Goal: Answer question/provide support: Share knowledge or assist other users

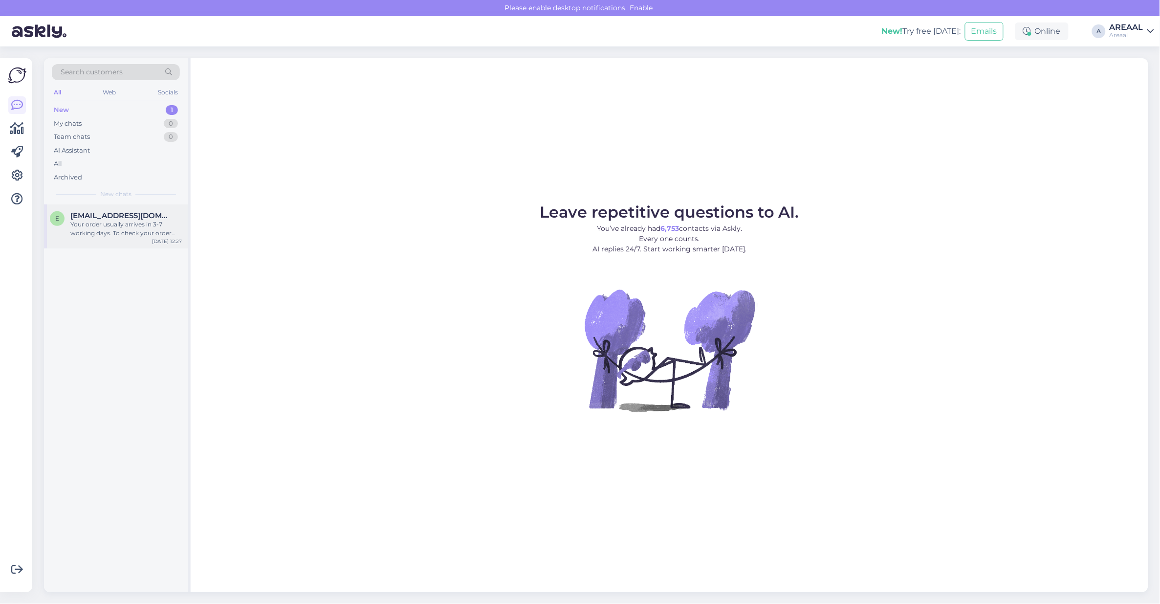
click at [88, 223] on div "Your order usually arrives in 3-7 working days. To check your order status, ple…" at bounding box center [125, 229] width 111 height 18
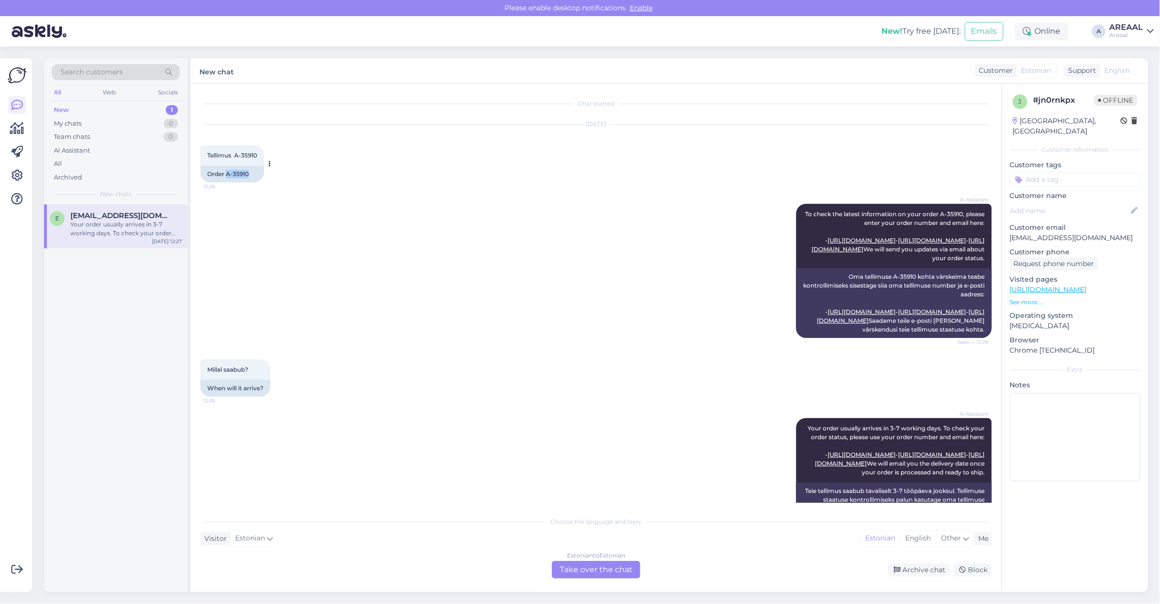
copy div "A-35910"
drag, startPoint x: 252, startPoint y: 175, endPoint x: 228, endPoint y: 177, distance: 24.6
click at [228, 177] on div "Order A-35910" at bounding box center [232, 174] width 64 height 17
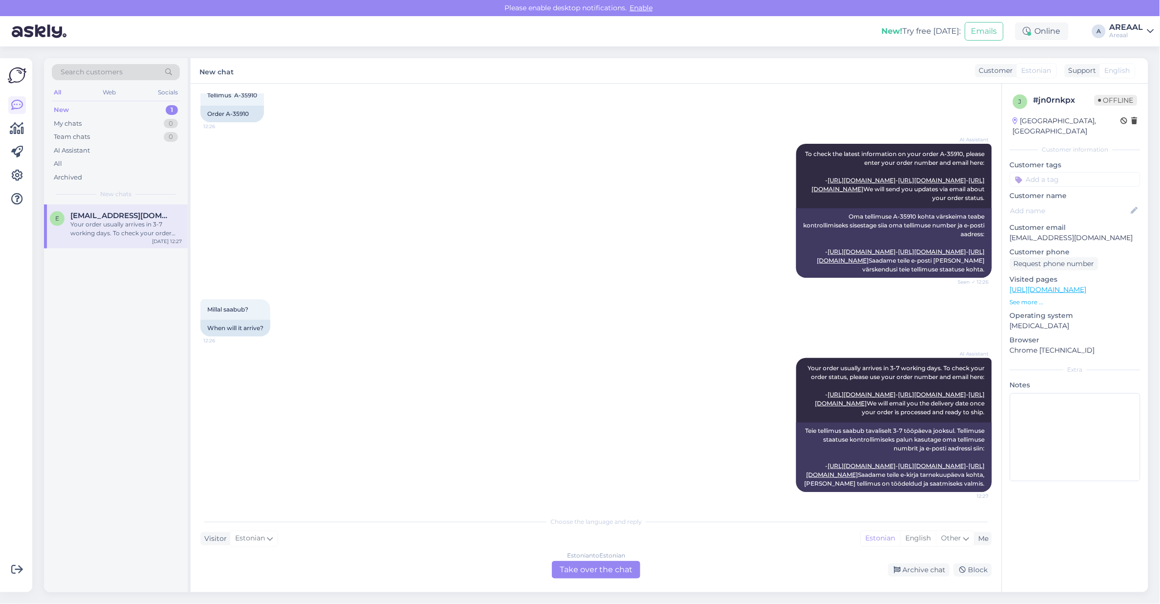
click at [912, 556] on div "Choose the language and reply Visitor Estonian Me Estonian English Other Estoni…" at bounding box center [595, 544] width 791 height 67
click at [918, 573] on div "Archive chat" at bounding box center [919, 569] width 62 height 13
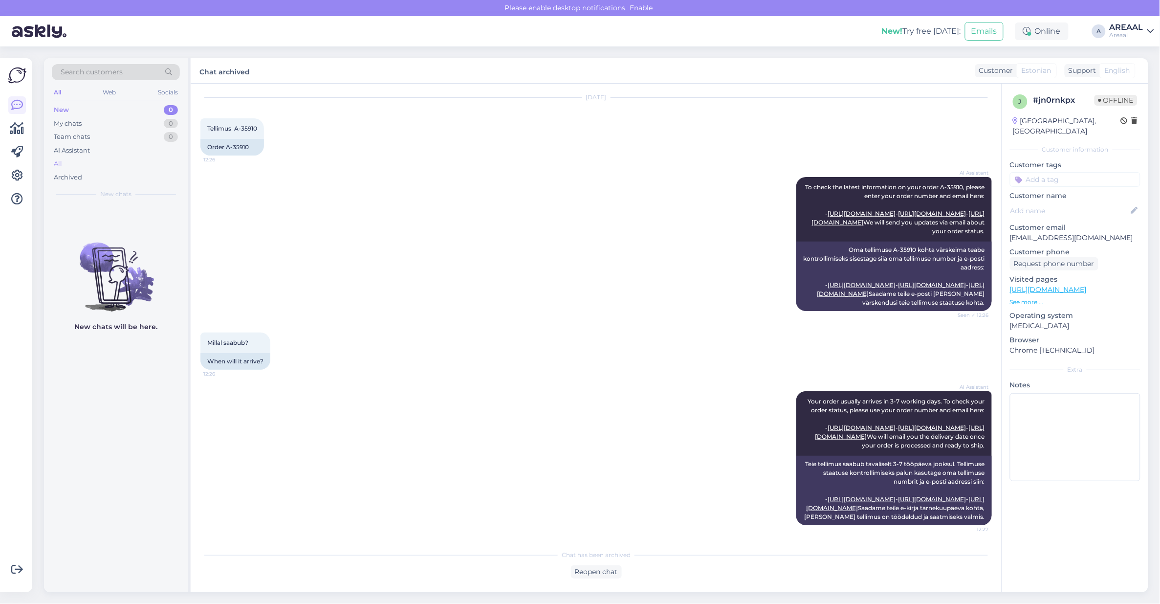
click at [137, 162] on div "All" at bounding box center [116, 164] width 128 height 14
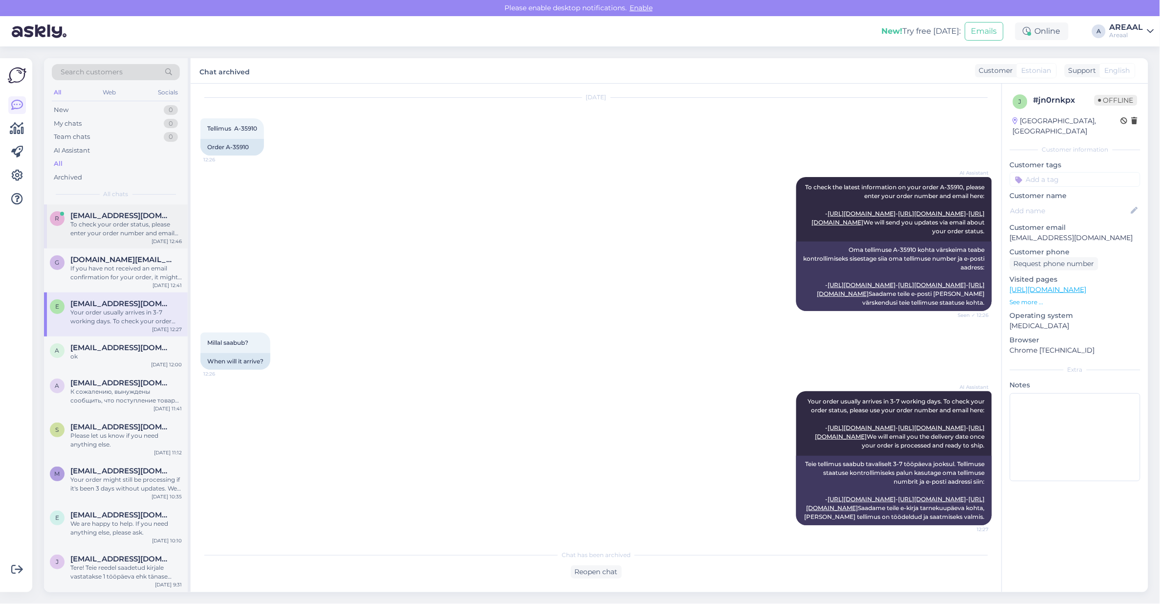
click at [151, 222] on div "To check your order status, please enter your order number and email here: - ht…" at bounding box center [125, 229] width 111 height 18
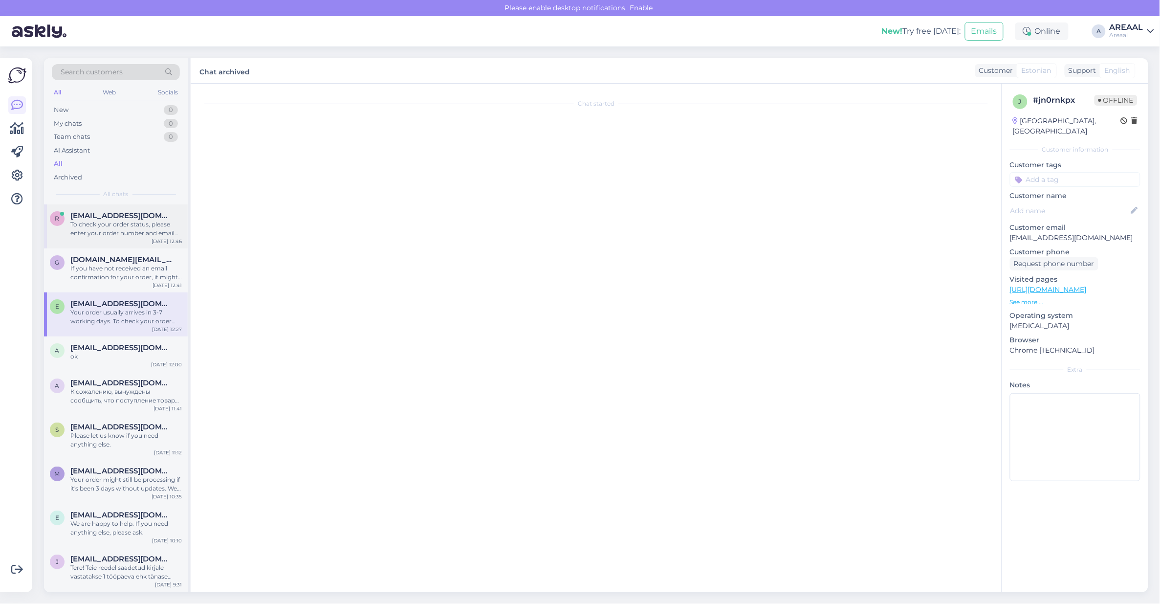
scroll to position [0, 0]
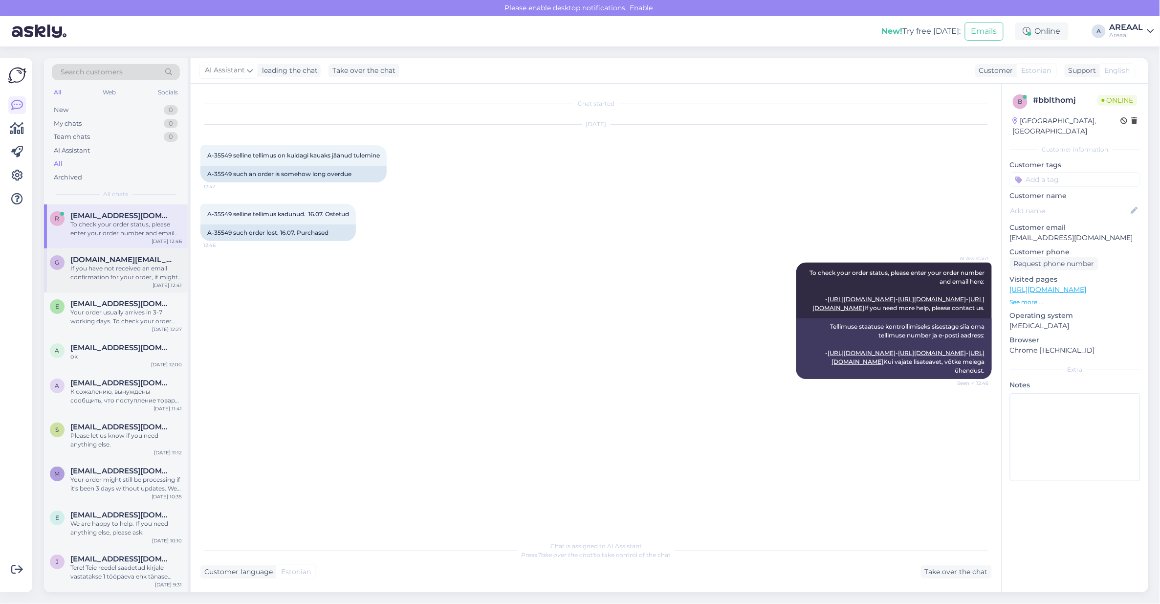
click at [112, 251] on div "g gvidas.cr@gmail.com If you have not received an email confirmation for your o…" at bounding box center [116, 270] width 144 height 44
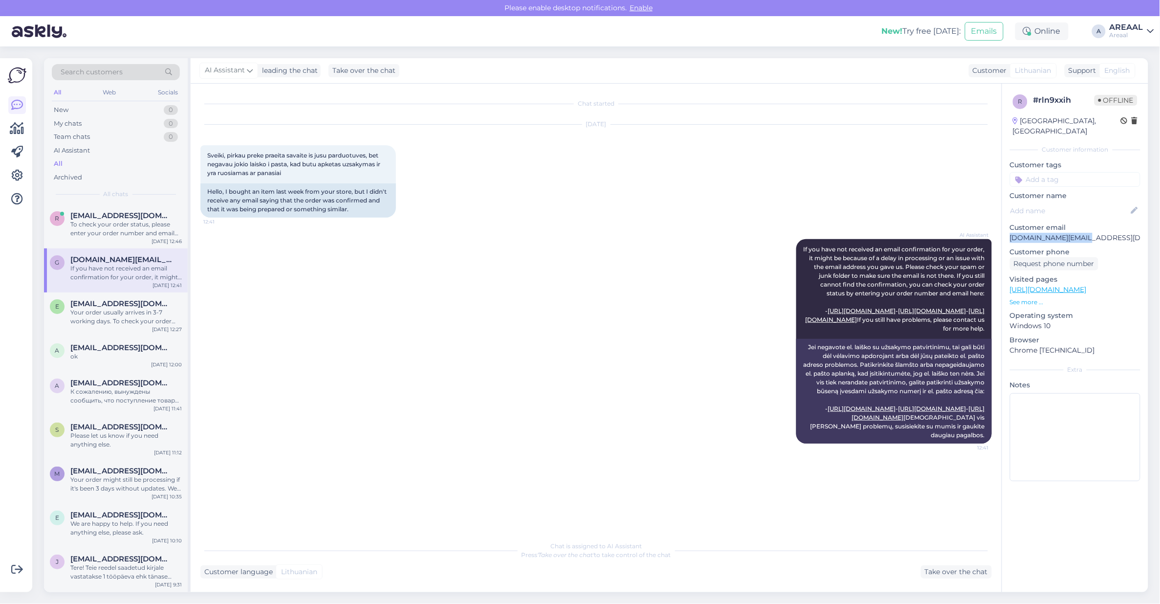
drag, startPoint x: 1092, startPoint y: 231, endPoint x: 1008, endPoint y: 233, distance: 84.1
click at [1008, 233] on div "r # rln9xxih Offline Lithuania, Vilnius Customer information Customer tags Cust…" at bounding box center [1075, 290] width 146 height 412
copy p "gvidas.cr@gmail.com"
click at [935, 570] on div "Take over the chat" at bounding box center [956, 571] width 71 height 13
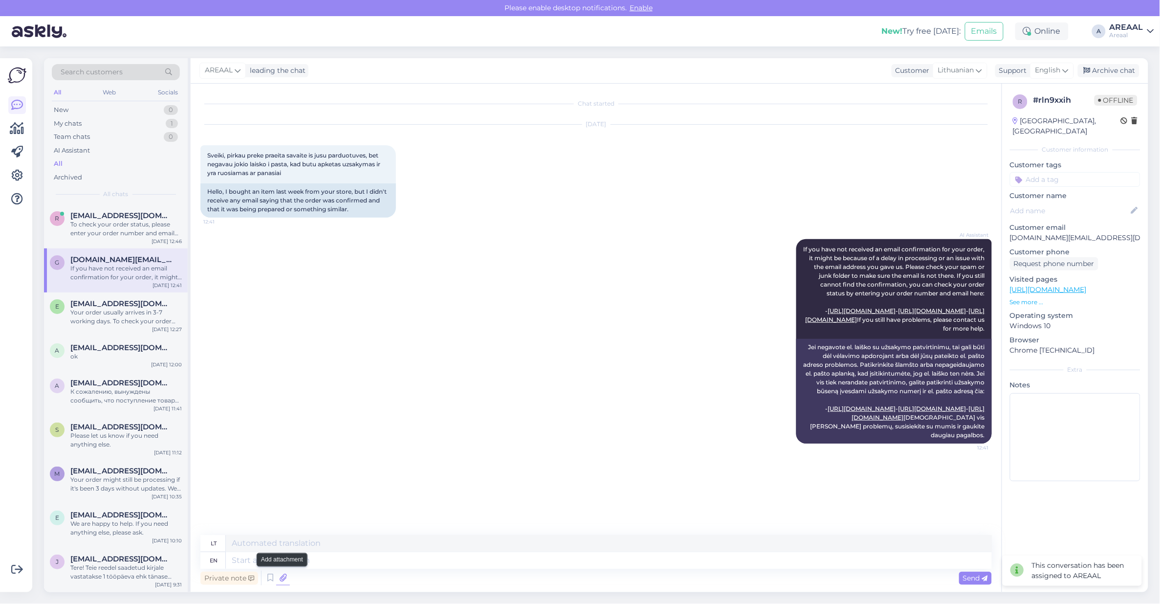
click at [279, 577] on icon at bounding box center [283, 577] width 14 height 15
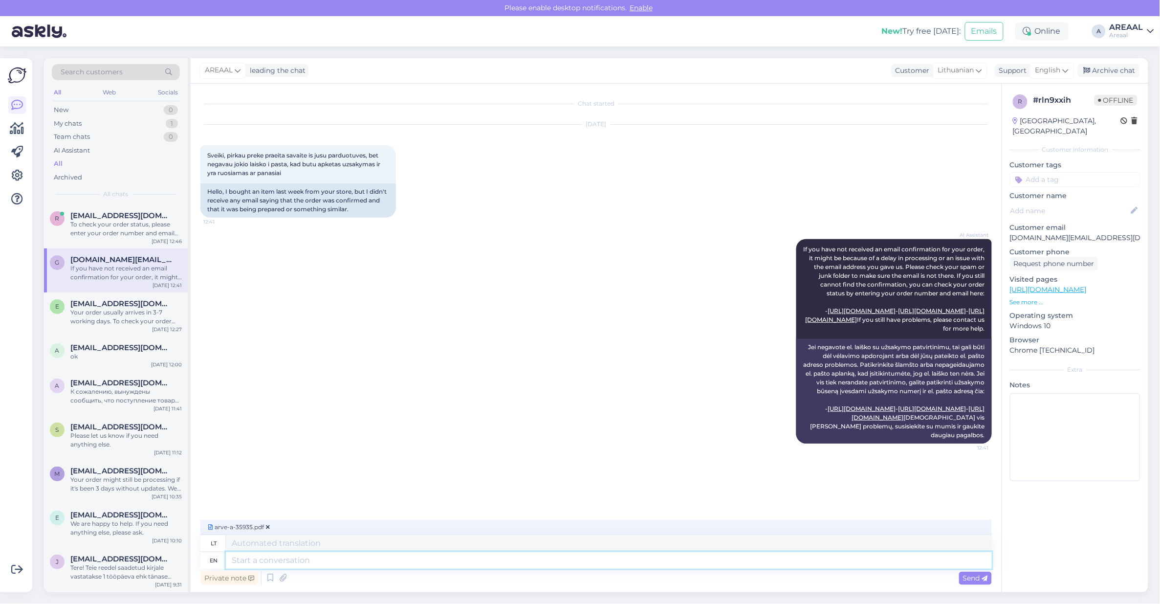
click at [321, 560] on textarea at bounding box center [609, 560] width 766 height 17
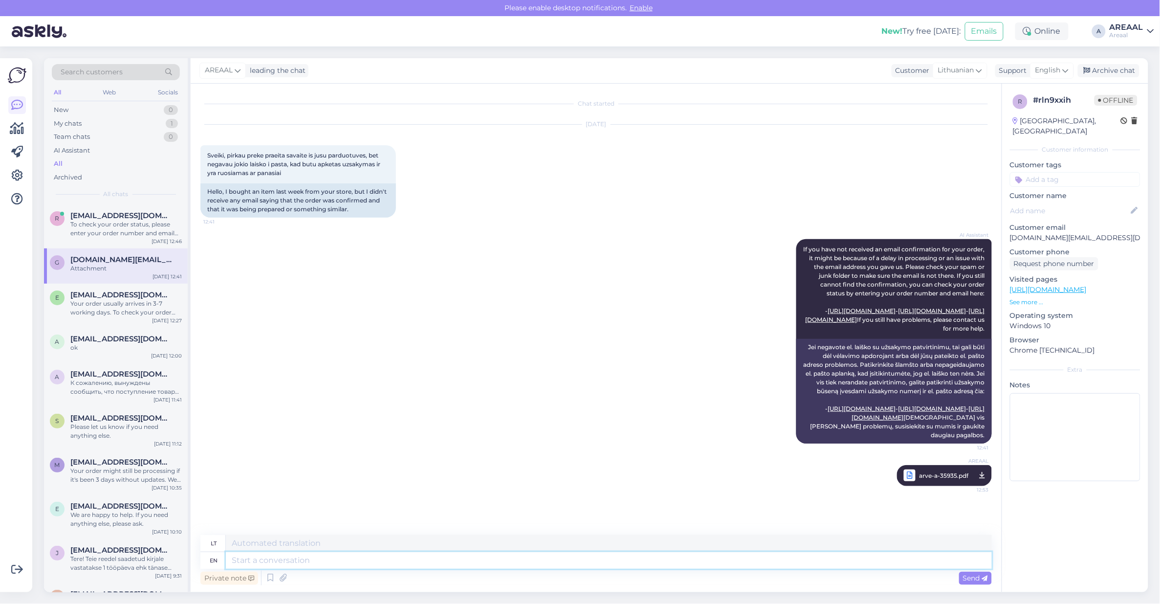
scroll to position [15, 0]
click at [1122, 72] on div "Archive chat" at bounding box center [1109, 70] width 62 height 13
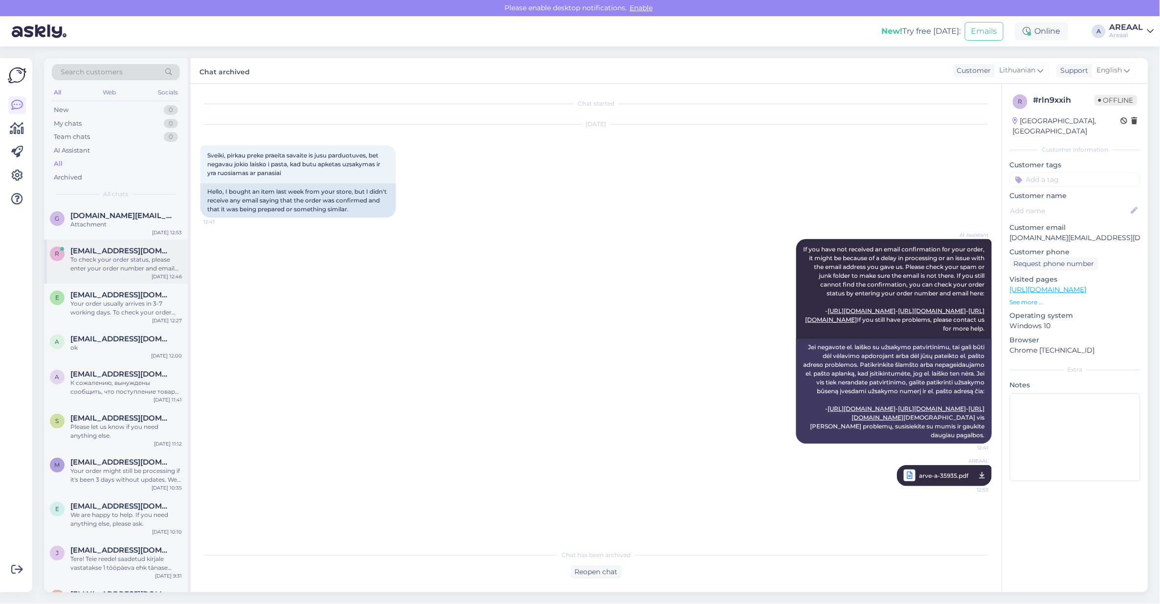
click at [159, 265] on div "To check your order status, please enter your order number and email here: - [U…" at bounding box center [125, 264] width 111 height 18
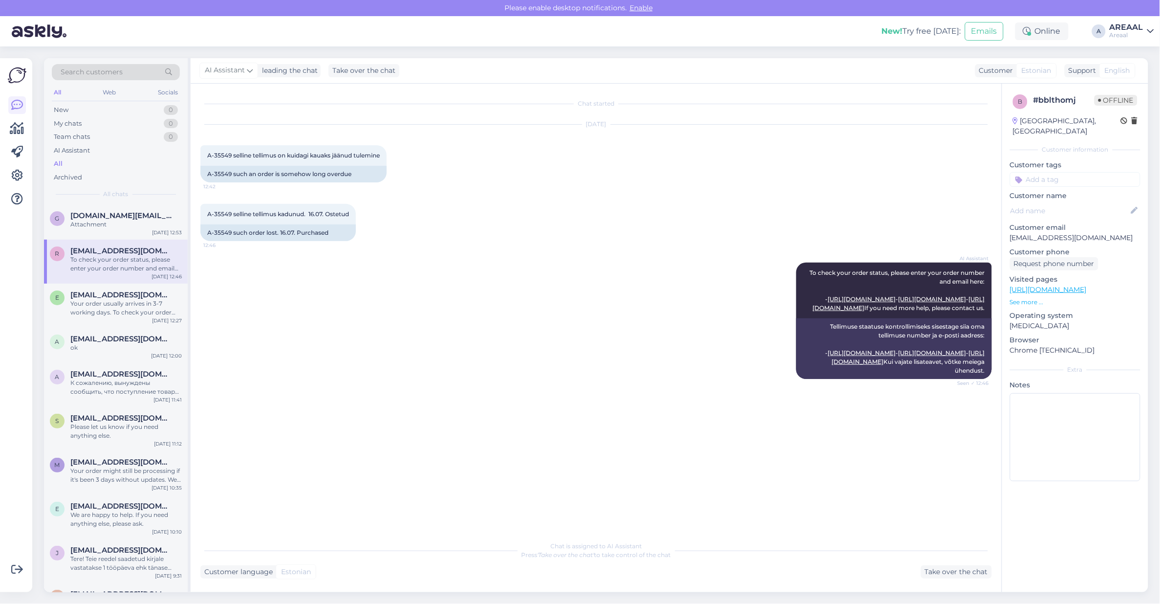
click at [95, 201] on div "Search customers All Web Socials New 0 My chats 0 Team chats 0 AI Assistant All…" at bounding box center [116, 131] width 144 height 146
click at [94, 216] on span "[DOMAIN_NAME][EMAIL_ADDRESS][DOMAIN_NAME]" at bounding box center [121, 215] width 102 height 9
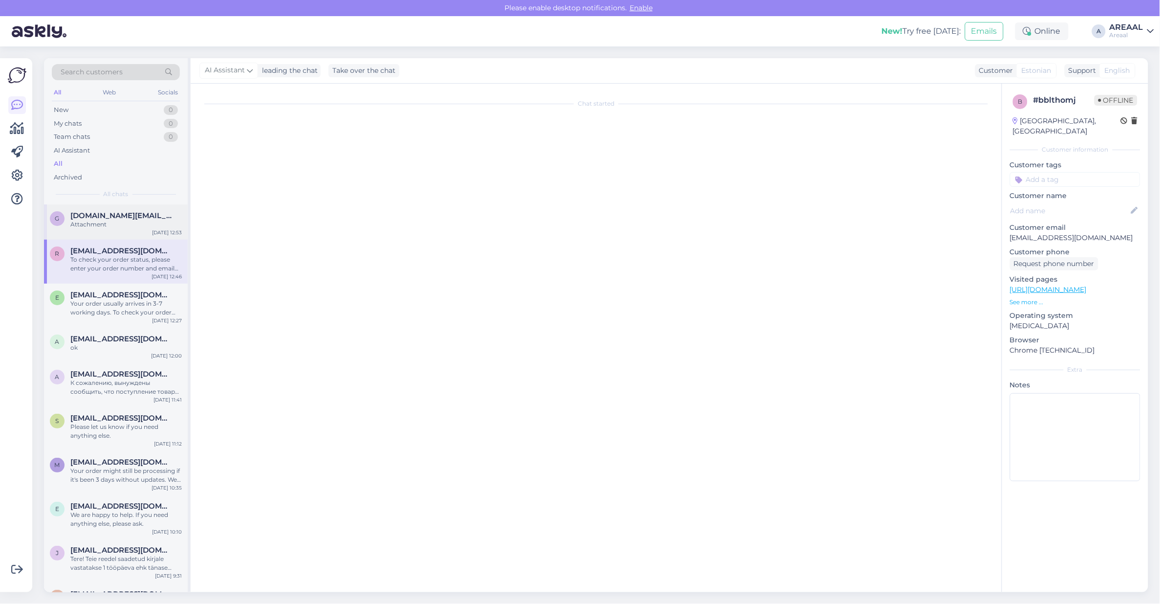
scroll to position [5, 0]
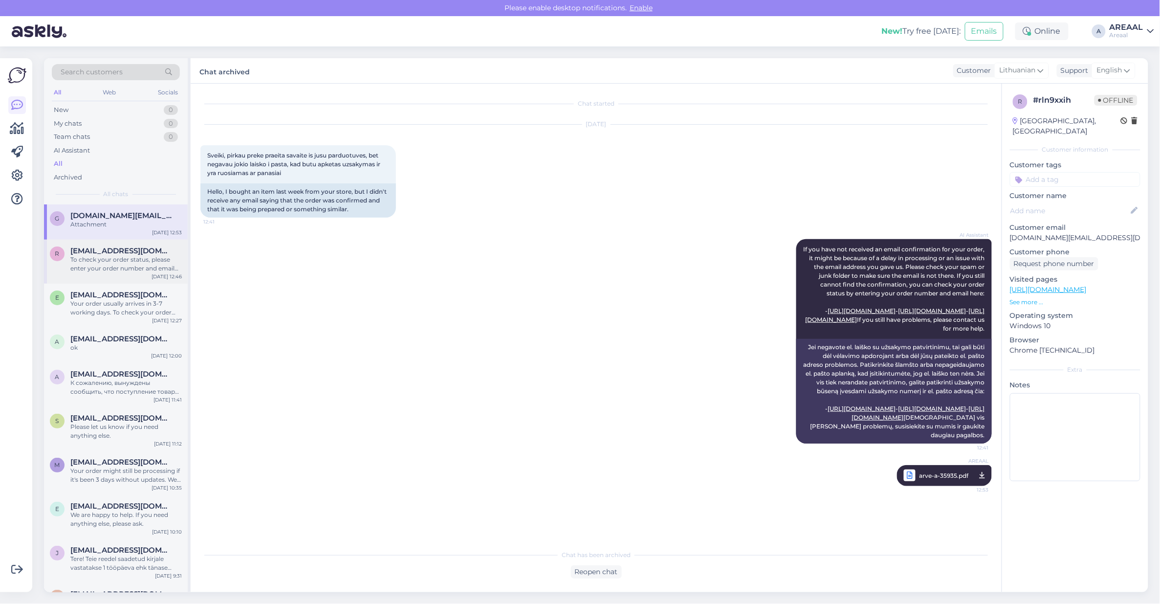
click at [103, 255] on div "To check your order status, please enter your order number and email here: - [U…" at bounding box center [125, 264] width 111 height 18
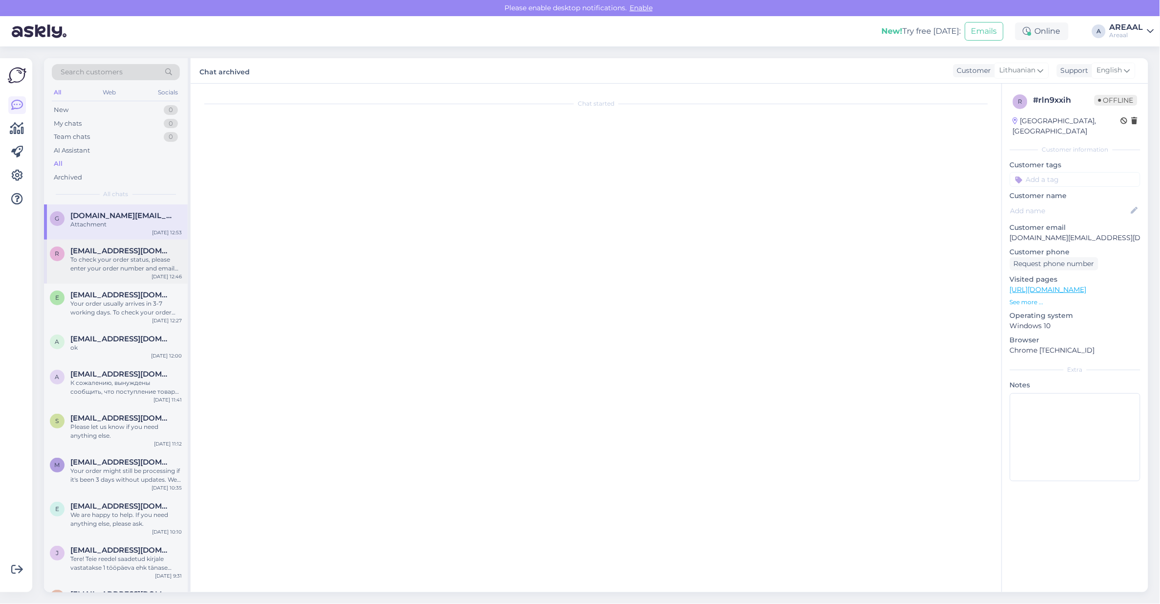
scroll to position [0, 0]
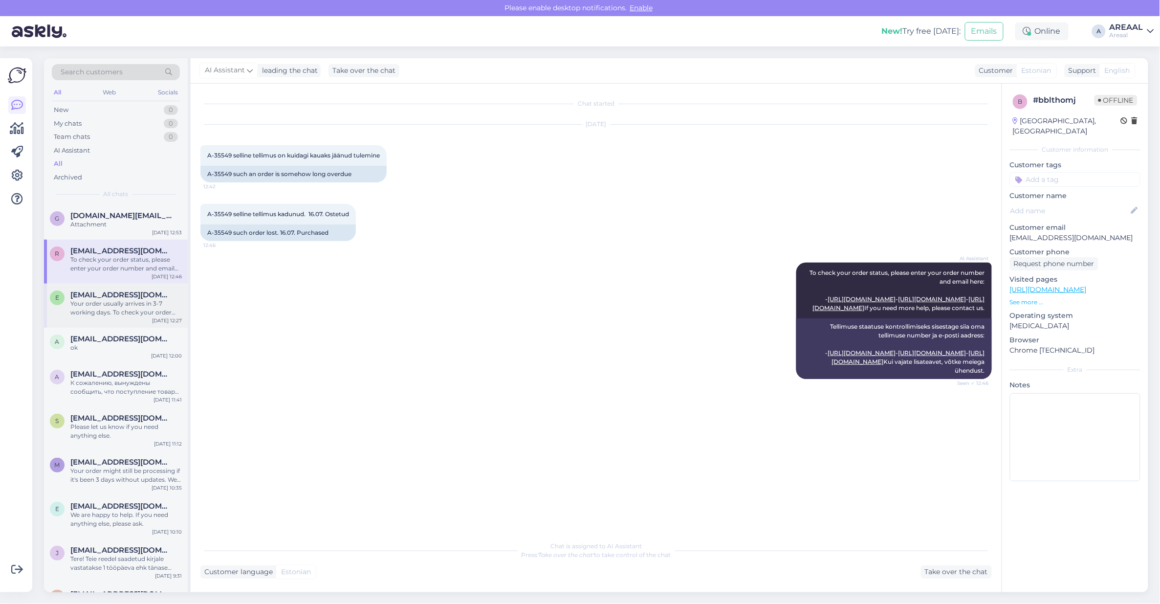
click at [104, 304] on div "Your order usually arrives in 3-7 working days. To check your order status, ple…" at bounding box center [125, 308] width 111 height 18
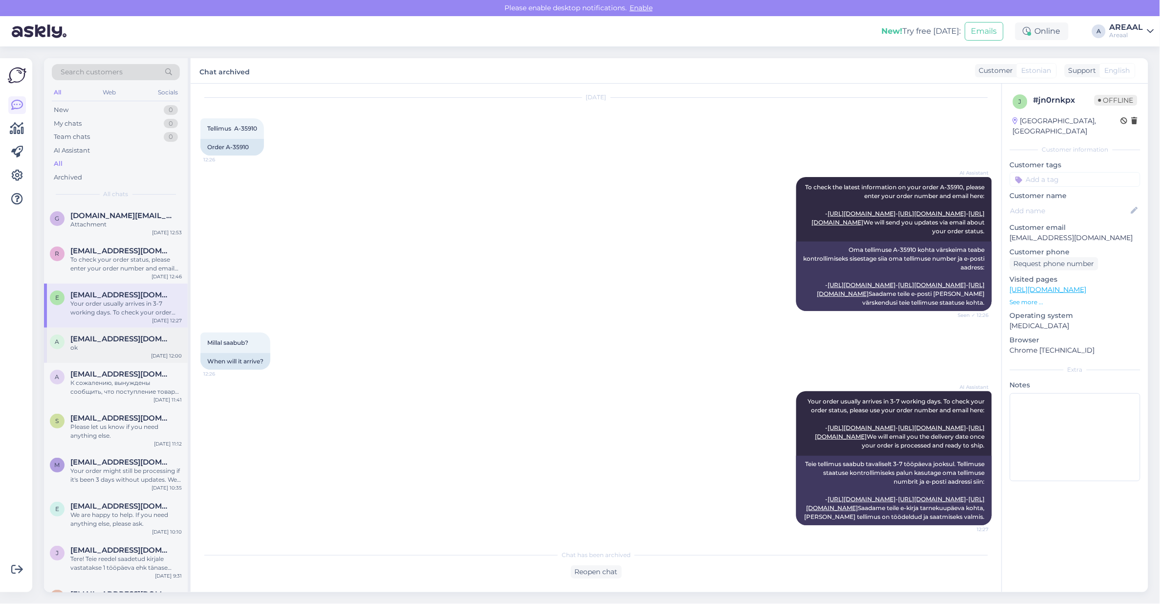
click at [108, 351] on div "ok" at bounding box center [125, 347] width 111 height 9
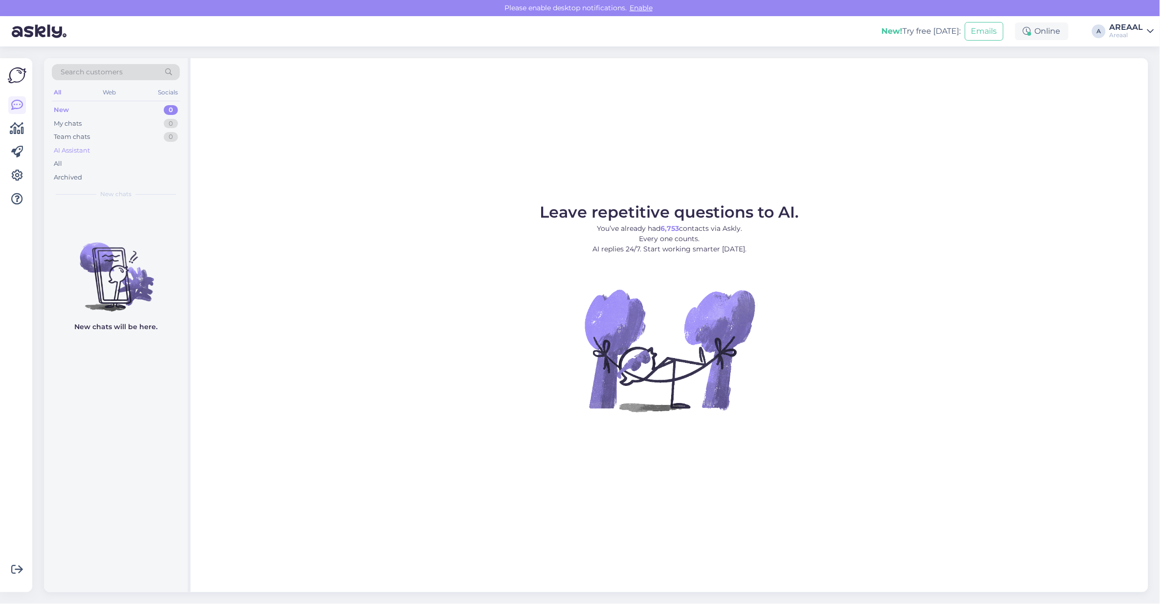
click at [93, 153] on div "AI Assistant" at bounding box center [116, 151] width 128 height 14
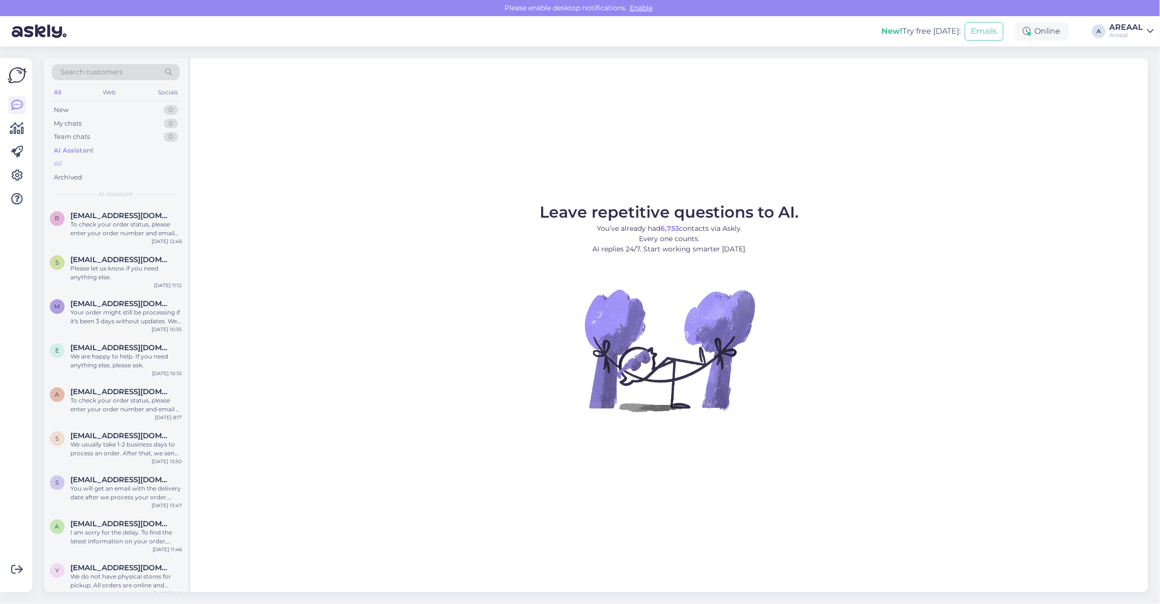
click at [92, 162] on div "All" at bounding box center [116, 164] width 128 height 14
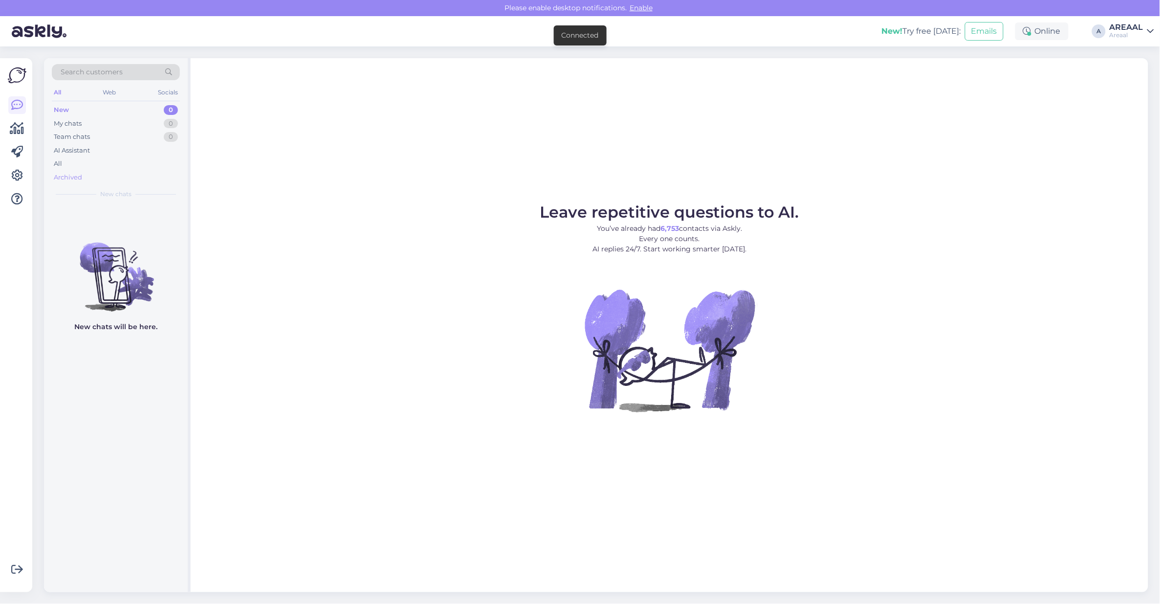
click at [76, 172] on div "Archived" at bounding box center [116, 178] width 128 height 14
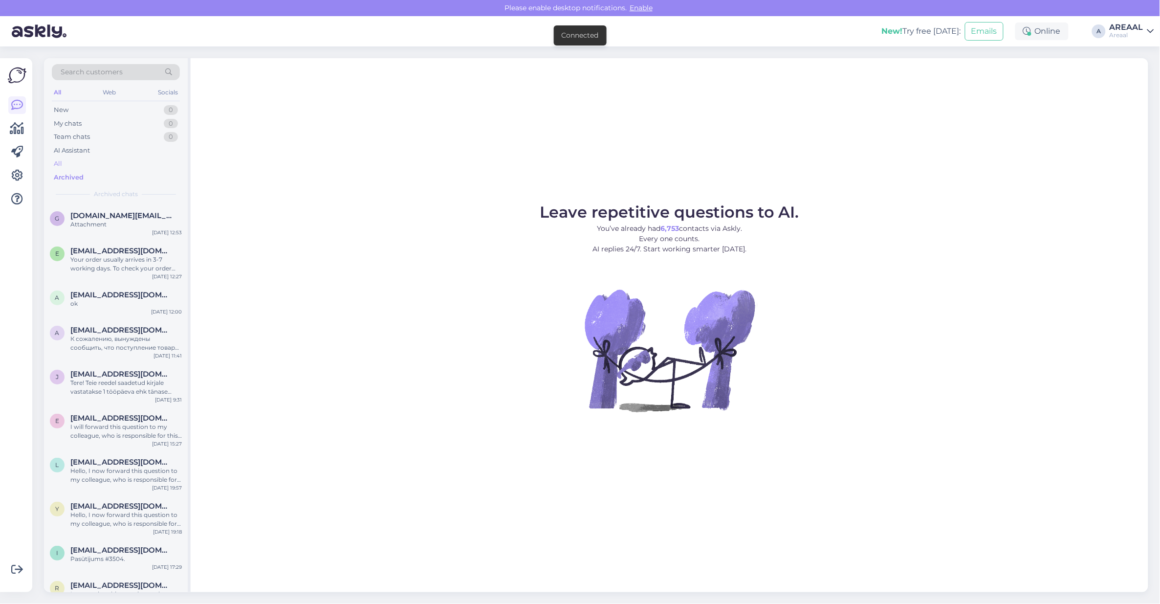
click at [77, 168] on div "All" at bounding box center [116, 164] width 128 height 14
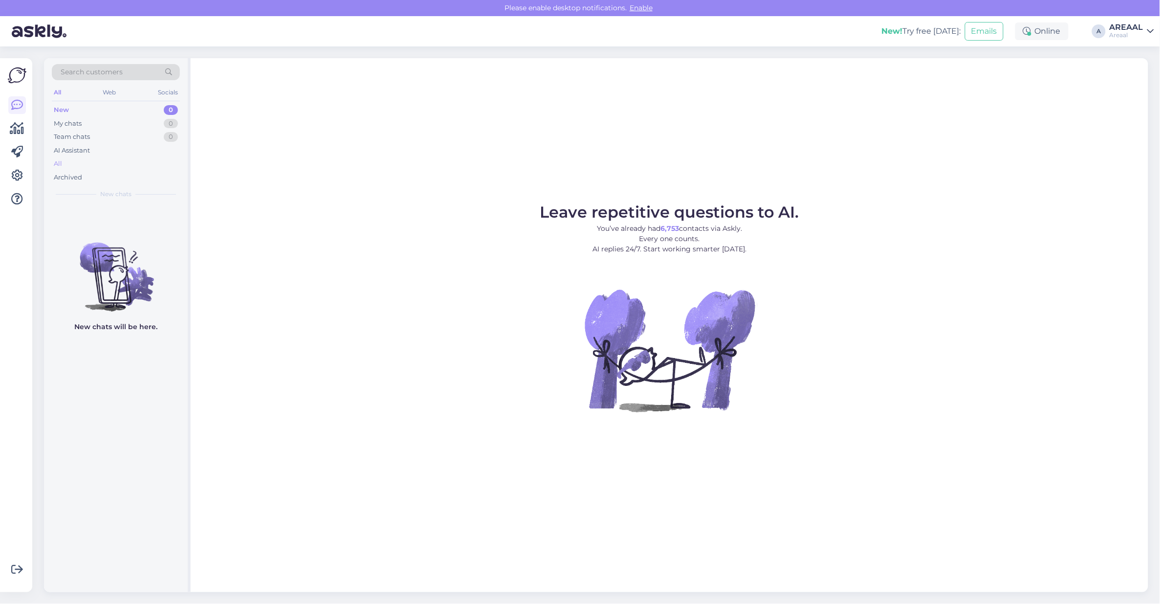
click at [129, 160] on div "All" at bounding box center [116, 164] width 128 height 14
click at [123, 169] on div "All" at bounding box center [116, 164] width 128 height 14
click at [128, 165] on div "All" at bounding box center [116, 164] width 128 height 14
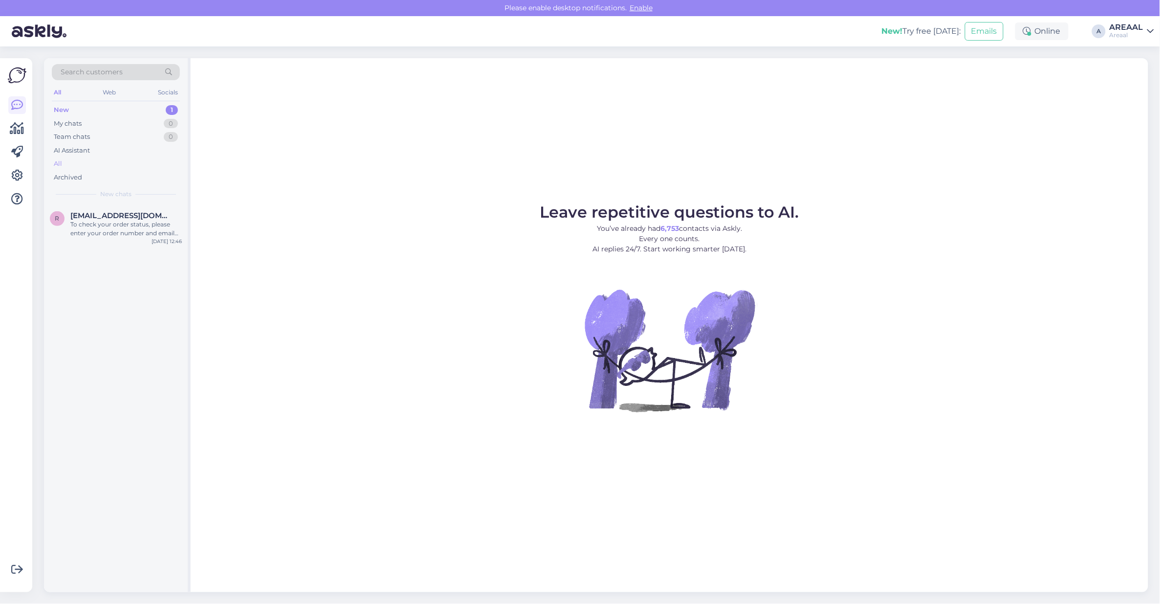
click at [121, 169] on div "All" at bounding box center [116, 164] width 128 height 14
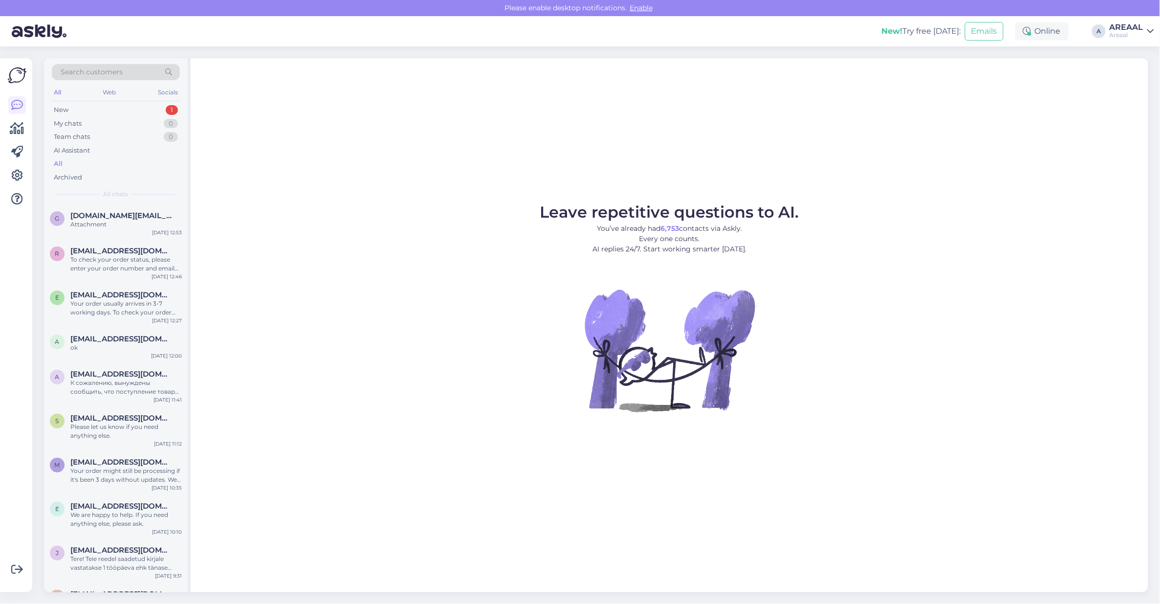
click at [116, 164] on div "All" at bounding box center [116, 164] width 128 height 14
click at [140, 255] on div "To check your order status, please enter your order number and email here: - [U…" at bounding box center [125, 264] width 111 height 18
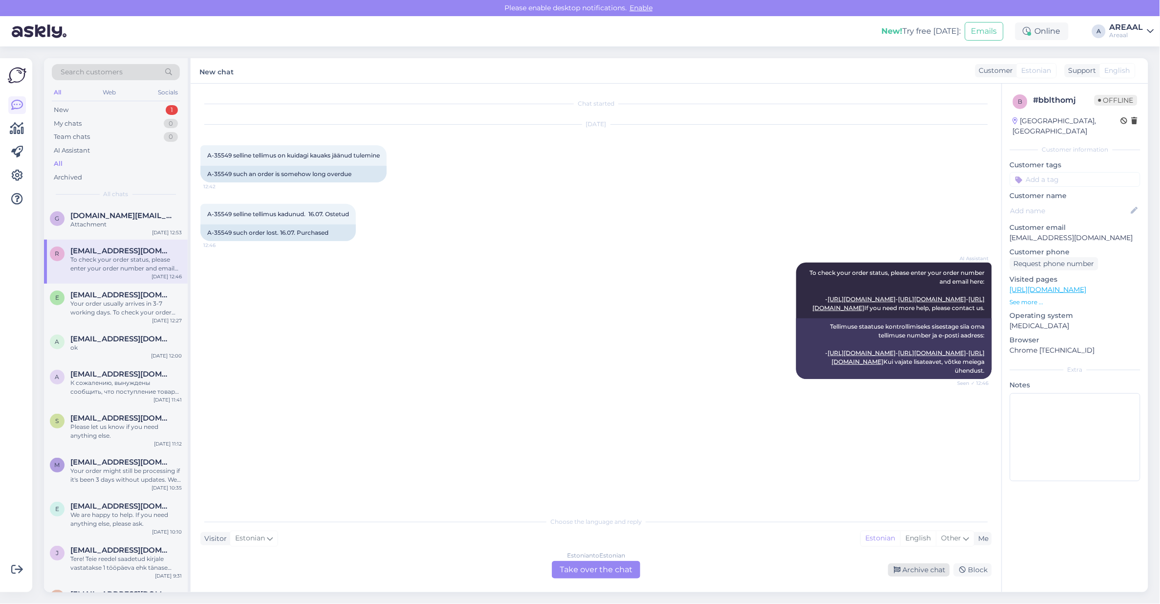
click at [927, 574] on div "Archive chat" at bounding box center [919, 569] width 62 height 13
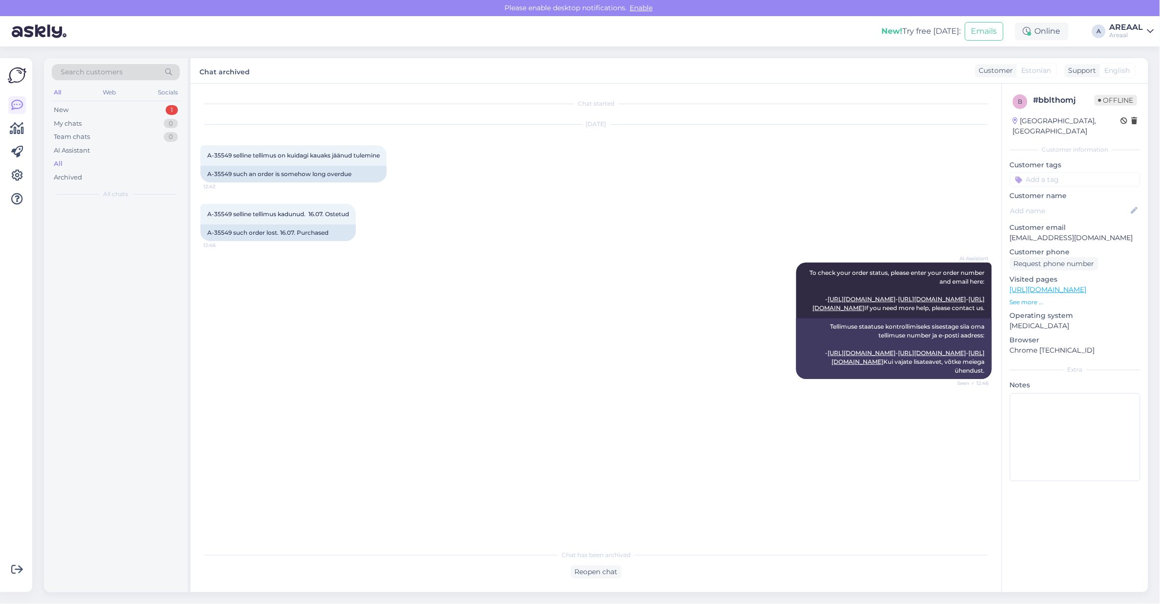
click at [580, 239] on div "A-35549 selline tellimus kadunud. 16.07. Ostetud 12:46 A-35549 such order lost.…" at bounding box center [595, 222] width 791 height 59
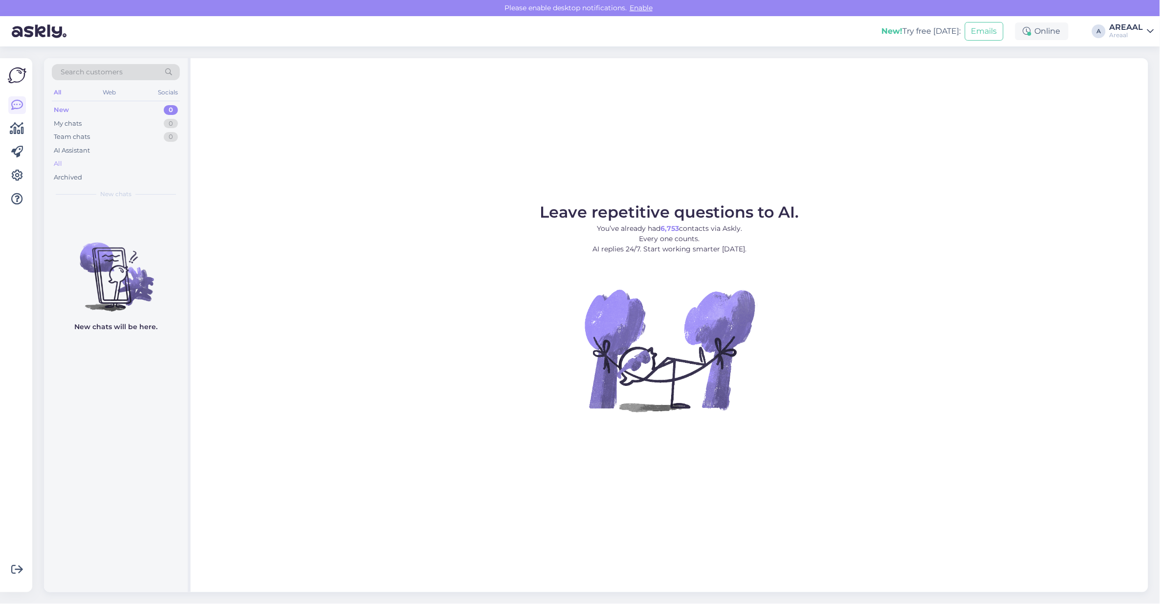
click at [160, 167] on div "All" at bounding box center [116, 164] width 128 height 14
click at [101, 168] on div "All" at bounding box center [116, 164] width 128 height 14
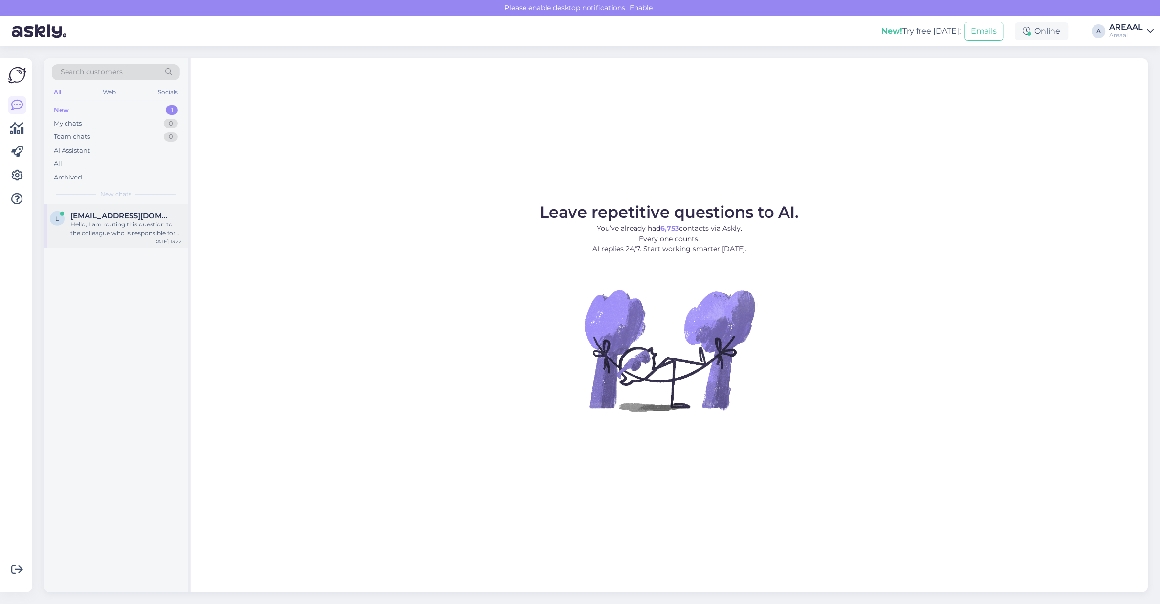
click at [142, 236] on div "Hello, I am routing this question to the colleague who is responsible for this …" at bounding box center [125, 229] width 111 height 18
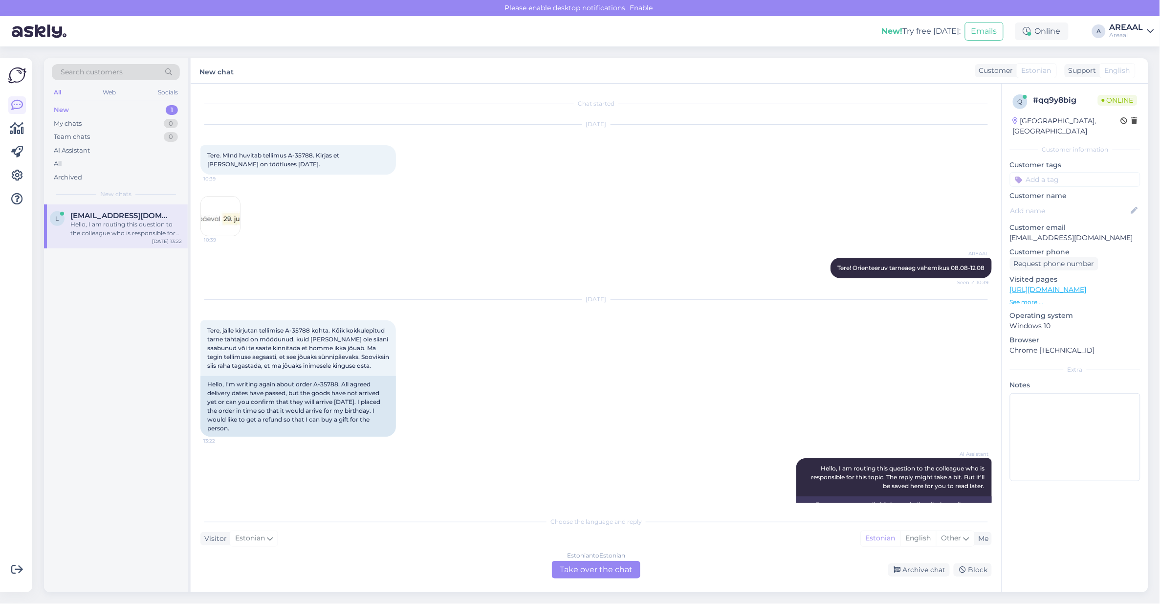
scroll to position [47, 0]
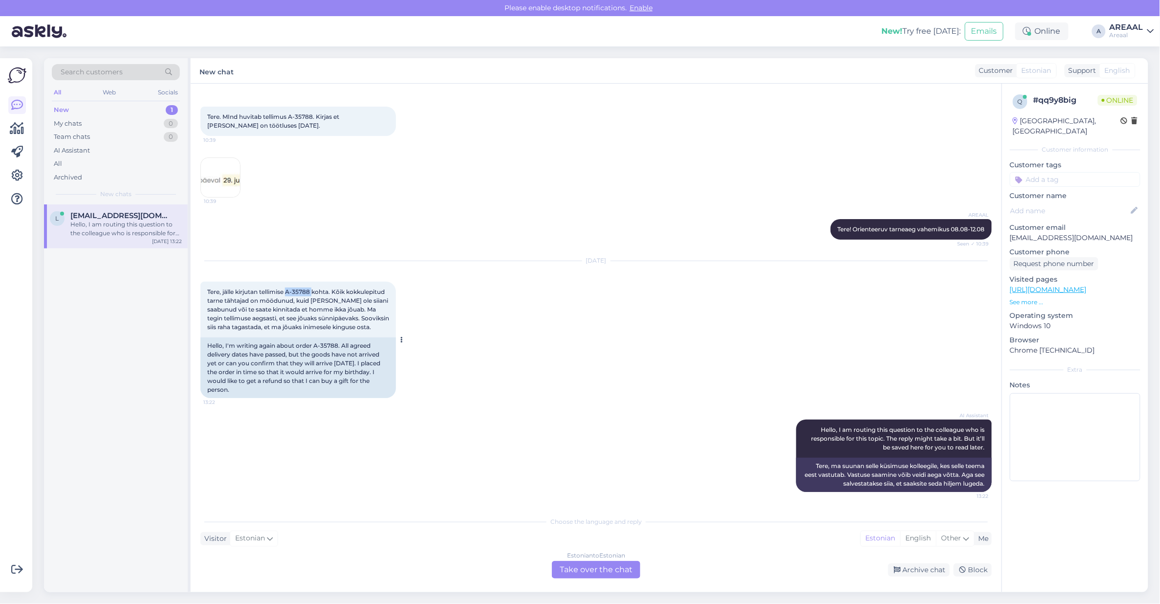
drag, startPoint x: 289, startPoint y: 280, endPoint x: 314, endPoint y: 282, distance: 24.5
click at [314, 288] on span "Tere, jälle kirjutan tellimise A-35788 kohta. Kõik kokkulepitud tarne tähtajad …" at bounding box center [298, 309] width 183 height 43
copy span "A-35788"
click at [619, 562] on div "Estonian to Estonian Take over the chat" at bounding box center [596, 570] width 88 height 18
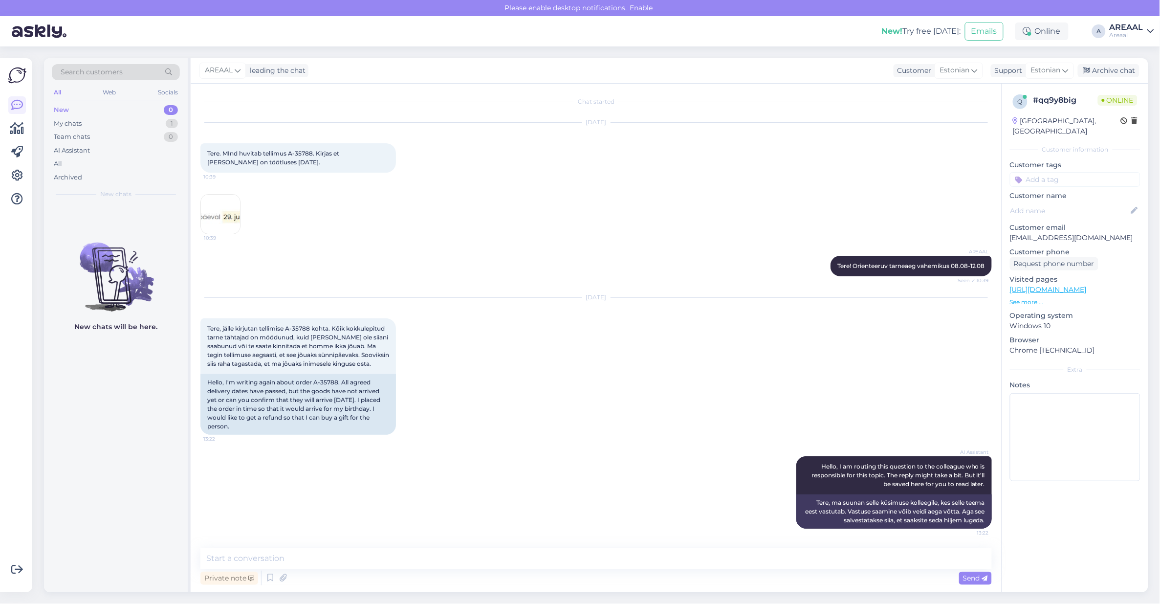
click at [614, 566] on textarea at bounding box center [595, 558] width 791 height 21
type textarea "Kui soovite tarneaja täpsustust või tellimust tühistada, siis palun saatke kiri…"
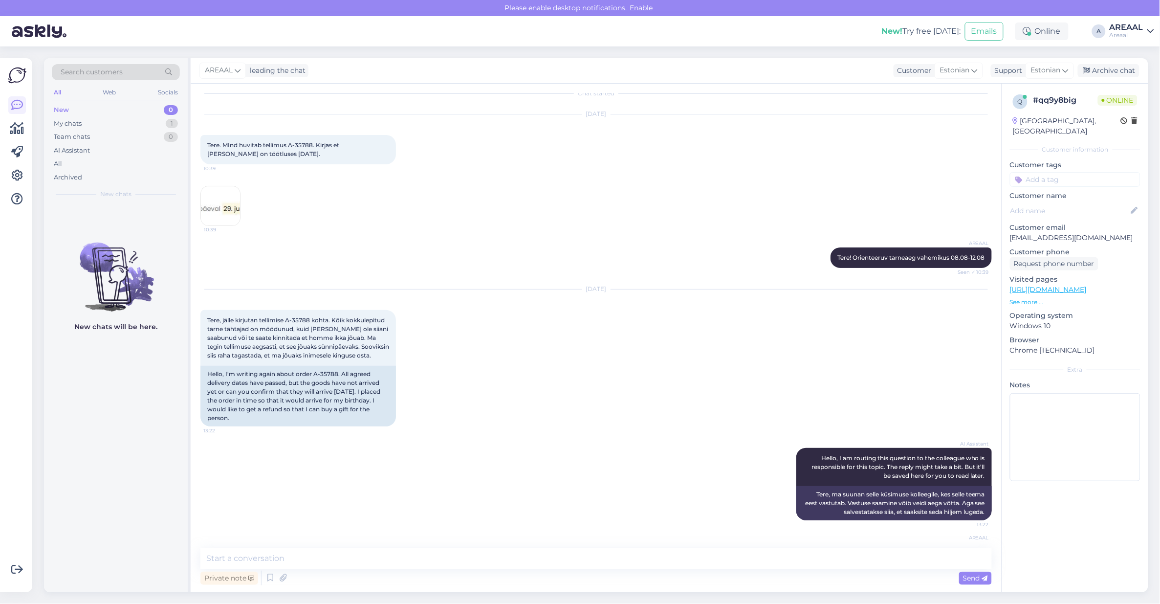
scroll to position [61, 0]
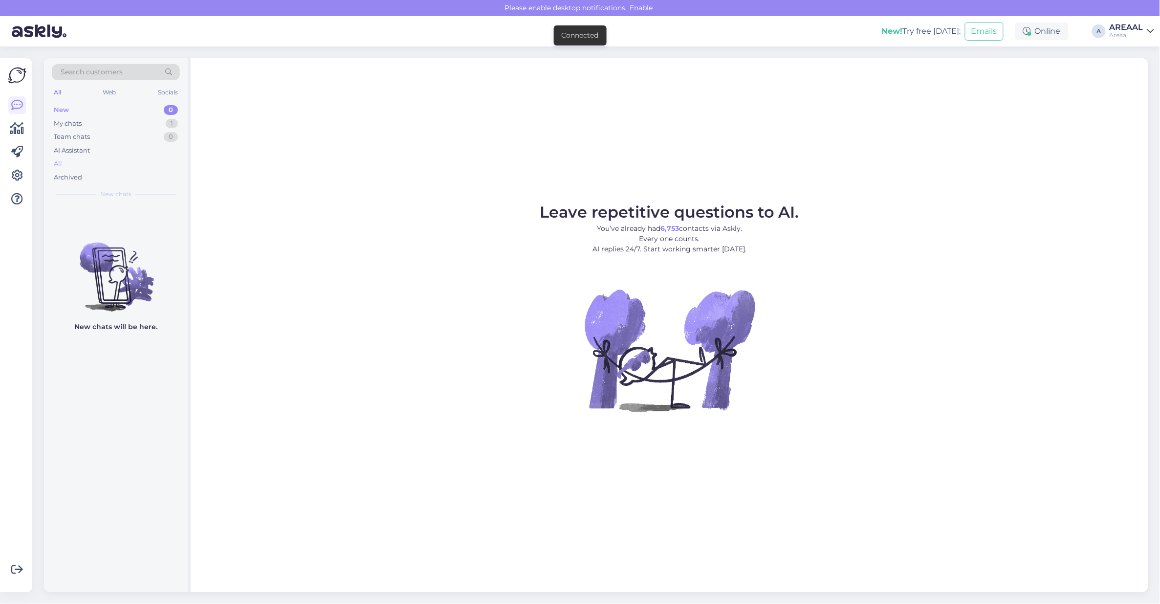
click at [108, 164] on div "All" at bounding box center [116, 164] width 128 height 14
